Goal: Information Seeking & Learning: Learn about a topic

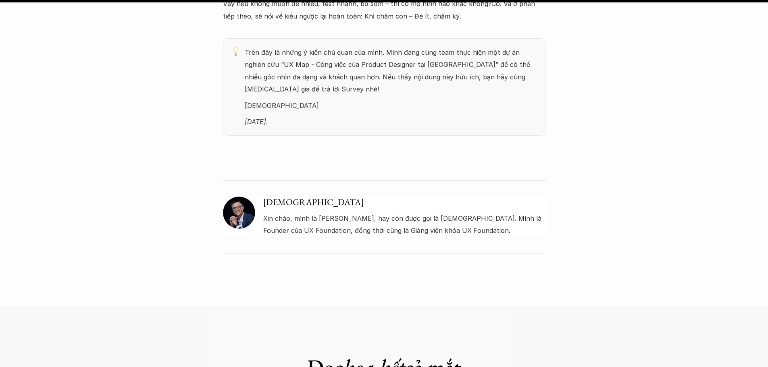
scroll to position [2567, 0]
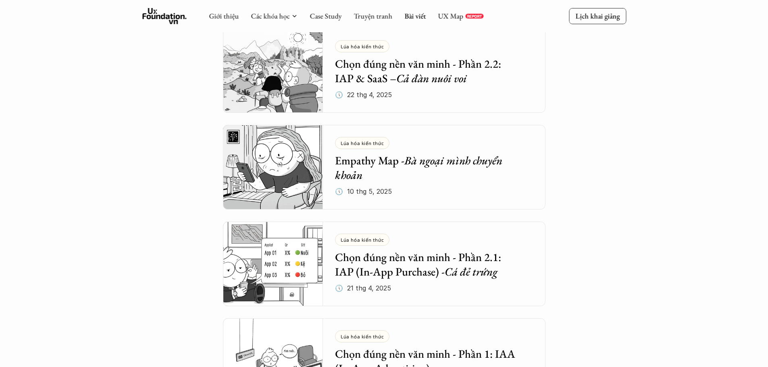
scroll to position [528, 0]
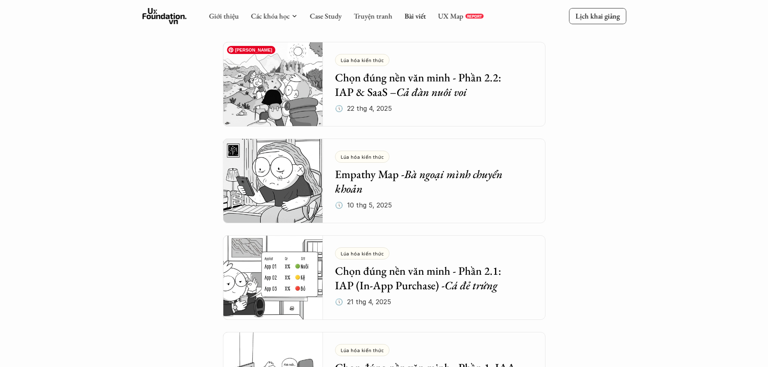
click at [286, 106] on img at bounding box center [273, 84] width 100 height 85
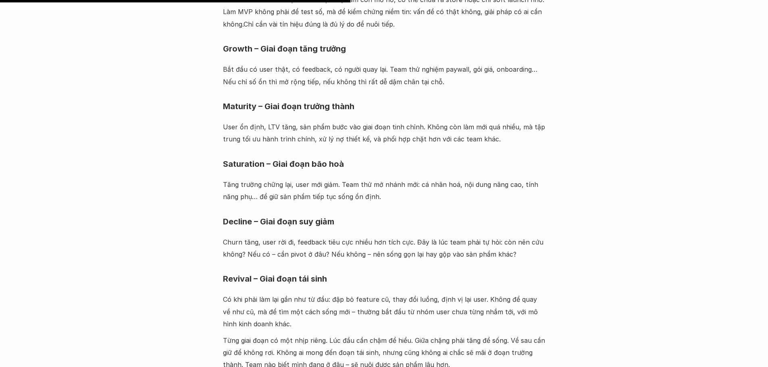
scroll to position [1129, 0]
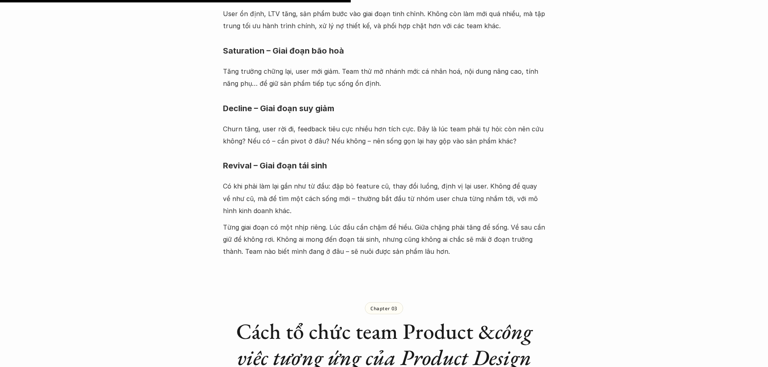
click at [287, 123] on p "Churn tăng, user rời đi, feedback tiêu cực nhiều hơn tích cực. Đây là lúc team …" at bounding box center [384, 135] width 323 height 25
click at [297, 123] on p "Churn tăng, user rời đi, feedback tiêu cực nhiều hơn tích cực. Đây là lúc team …" at bounding box center [384, 135] width 323 height 25
click at [296, 131] on img at bounding box center [292, 130] width 10 height 10
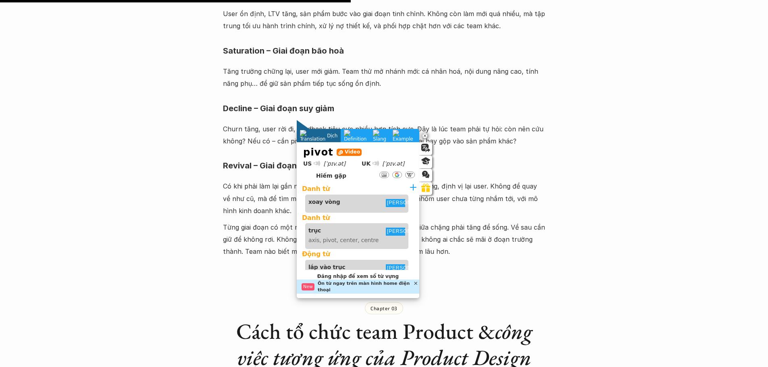
click at [337, 123] on p "Churn tăng, user rời đi, feedback tiêu cực nhiều hơn tích cực. Đây là lúc team …" at bounding box center [384, 135] width 323 height 25
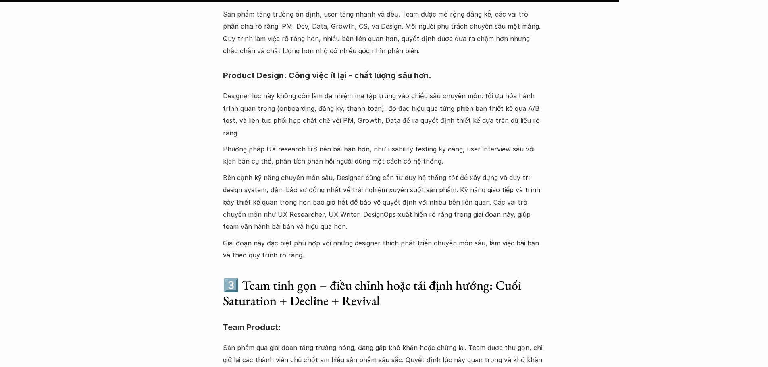
scroll to position [2016, 0]
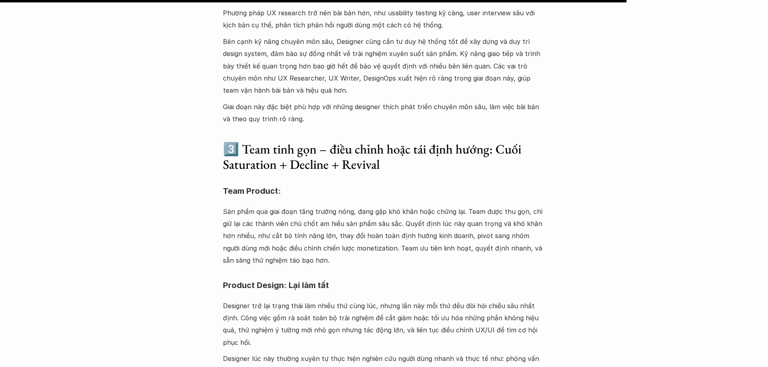
click at [342, 206] on p "Sản phẩm qua giai đoạn tăng trưởng nóng, đang gặp khó khăn hoặc chững lại. Team…" at bounding box center [384, 236] width 323 height 61
click at [335, 214] on img at bounding box center [334, 212] width 10 height 10
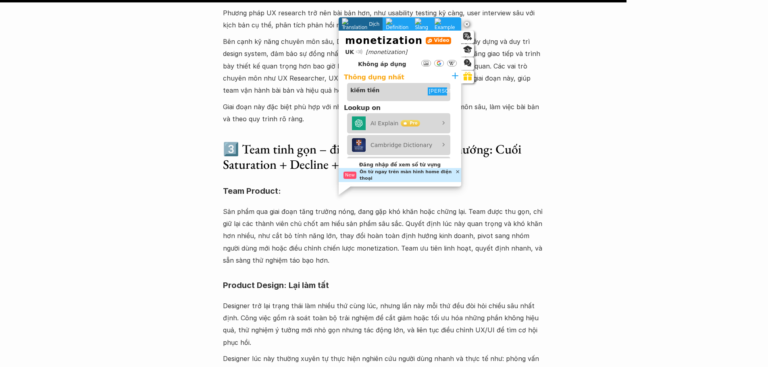
click at [276, 212] on p "Sản phẩm qua giai đoạn tăng trưởng nóng, đang gặp khó khăn hoặc chững lại. Team…" at bounding box center [384, 236] width 323 height 61
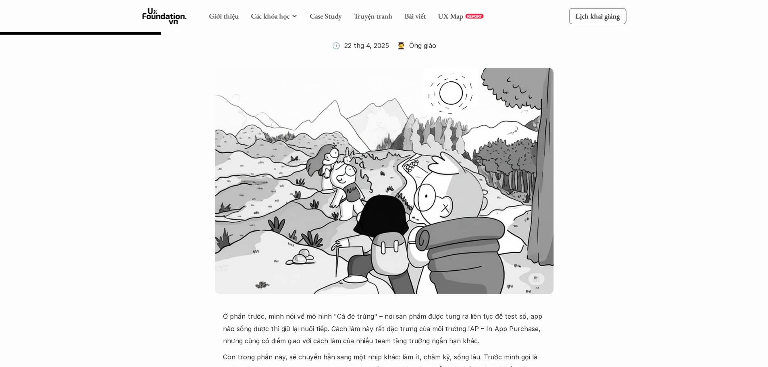
scroll to position [0, 0]
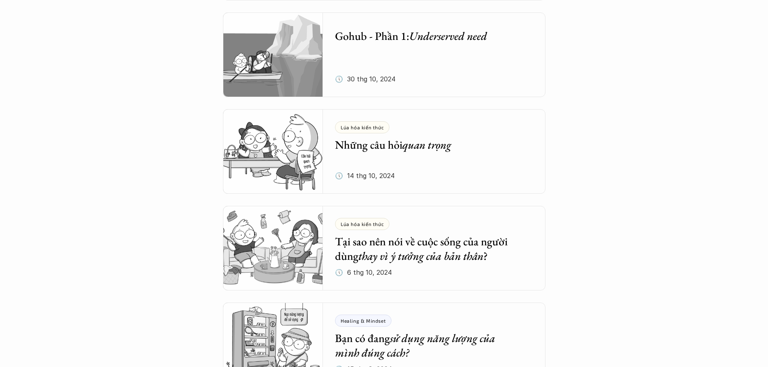
scroll to position [1987, 0]
